Goal: Obtain resource: Download file/media

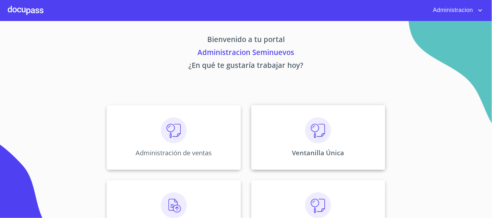
click at [318, 113] on div "Ventanilla Única" at bounding box center [318, 137] width 134 height 65
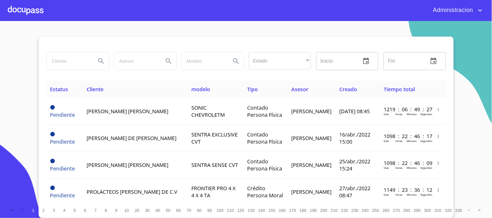
drag, startPoint x: 71, startPoint y: 53, endPoint x: 71, endPoint y: 57, distance: 4.5
click at [71, 54] on input "search" at bounding box center [69, 62] width 44 height 18
type input "[PERSON_NAME]"
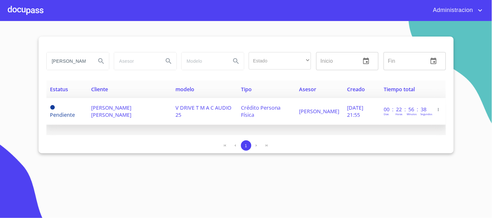
click at [119, 108] on span "[PERSON_NAME] [PERSON_NAME]" at bounding box center [111, 111] width 40 height 14
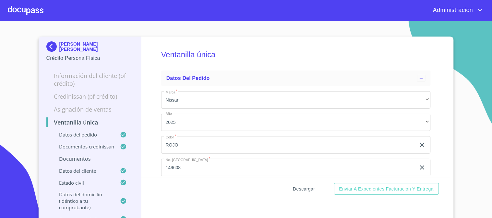
scroll to position [36, 0]
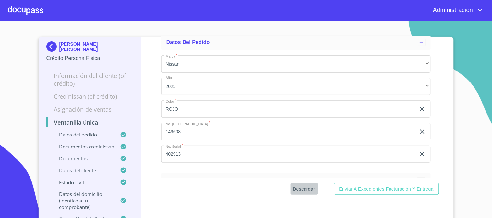
click at [297, 190] on span "Descargar" at bounding box center [304, 189] width 22 height 8
